Goal: Use online tool/utility: Use online tool/utility

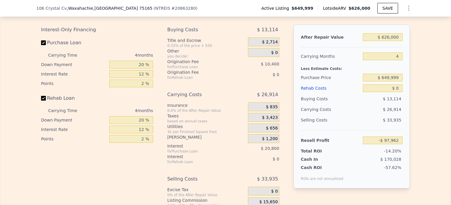
scroll to position [913, 0]
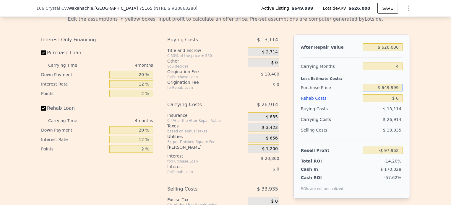
drag, startPoint x: 382, startPoint y: 94, endPoint x: 397, endPoint y: 94, distance: 14.8
click at [397, 92] on input "$ 649,999" at bounding box center [383, 88] width 40 height 8
type input "$ 600,000"
type input "-$ 45,397"
drag, startPoint x: 397, startPoint y: 94, endPoint x: 373, endPoint y: 96, distance: 24.0
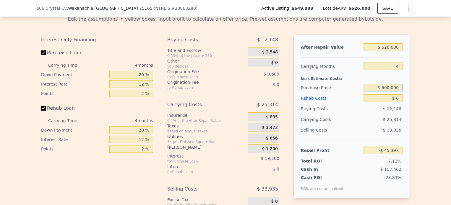
click at [373, 92] on input "$ 600,000" at bounding box center [383, 88] width 40 height 8
type input "$ 589,000"
type input "-$ 33,832"
click at [385, 92] on input "$ 589,000" at bounding box center [383, 88] width 40 height 8
type input "$ 789,000"
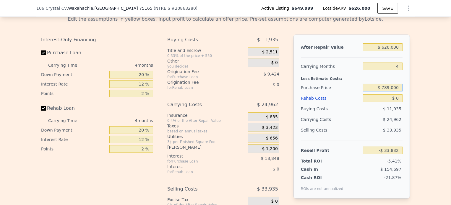
type input "-$ 244,098"
type input "$ 489,000"
type input "$ 71,301"
type input "$ 589,000"
type input "-$ 33,832"
